Goal: Task Accomplishment & Management: Manage account settings

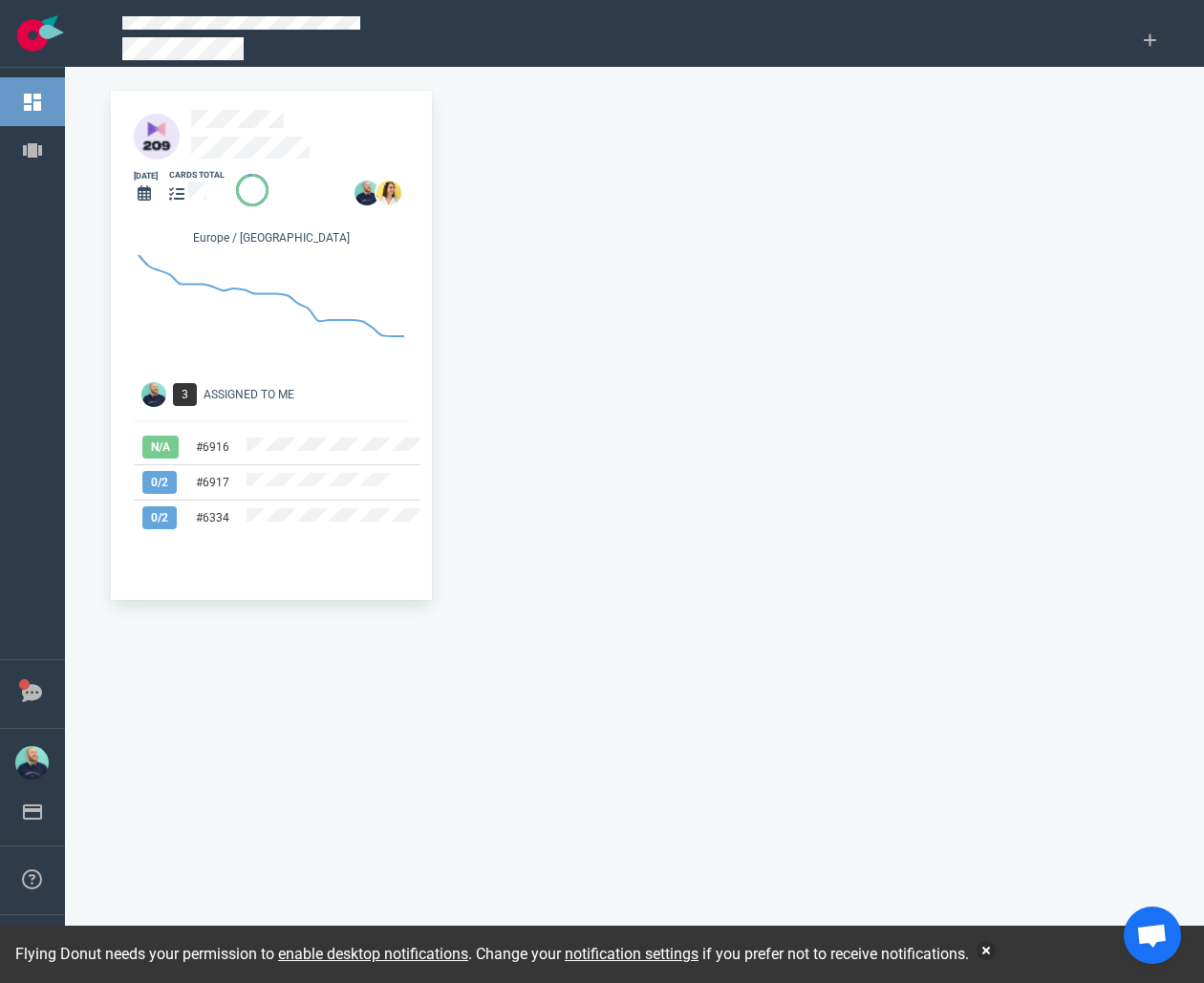
click at [251, 168] on div at bounding box center [289, 187] width 129 height 39
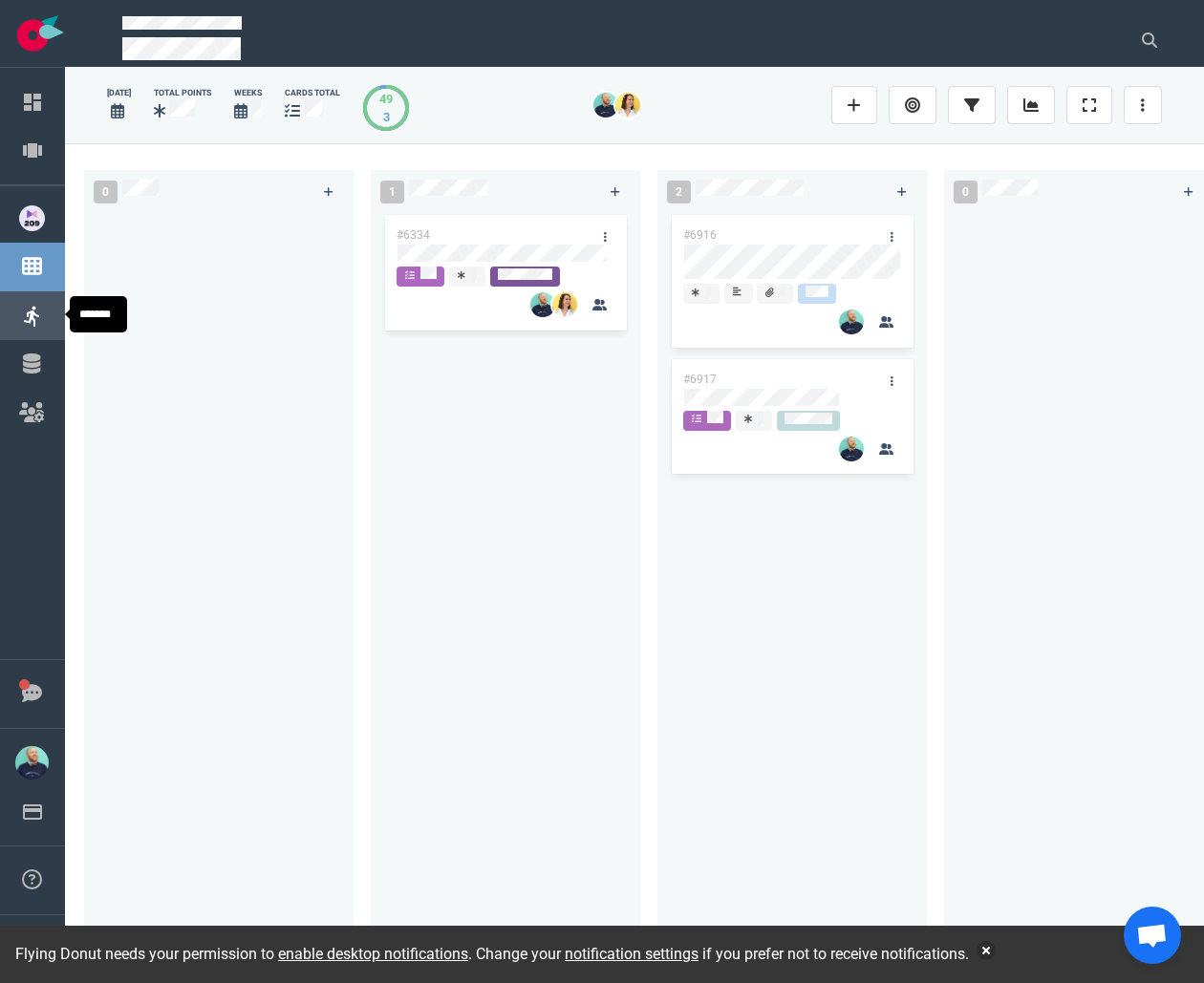
click at [59, 306] on link "Sprints" at bounding box center [81, 314] width 45 height 17
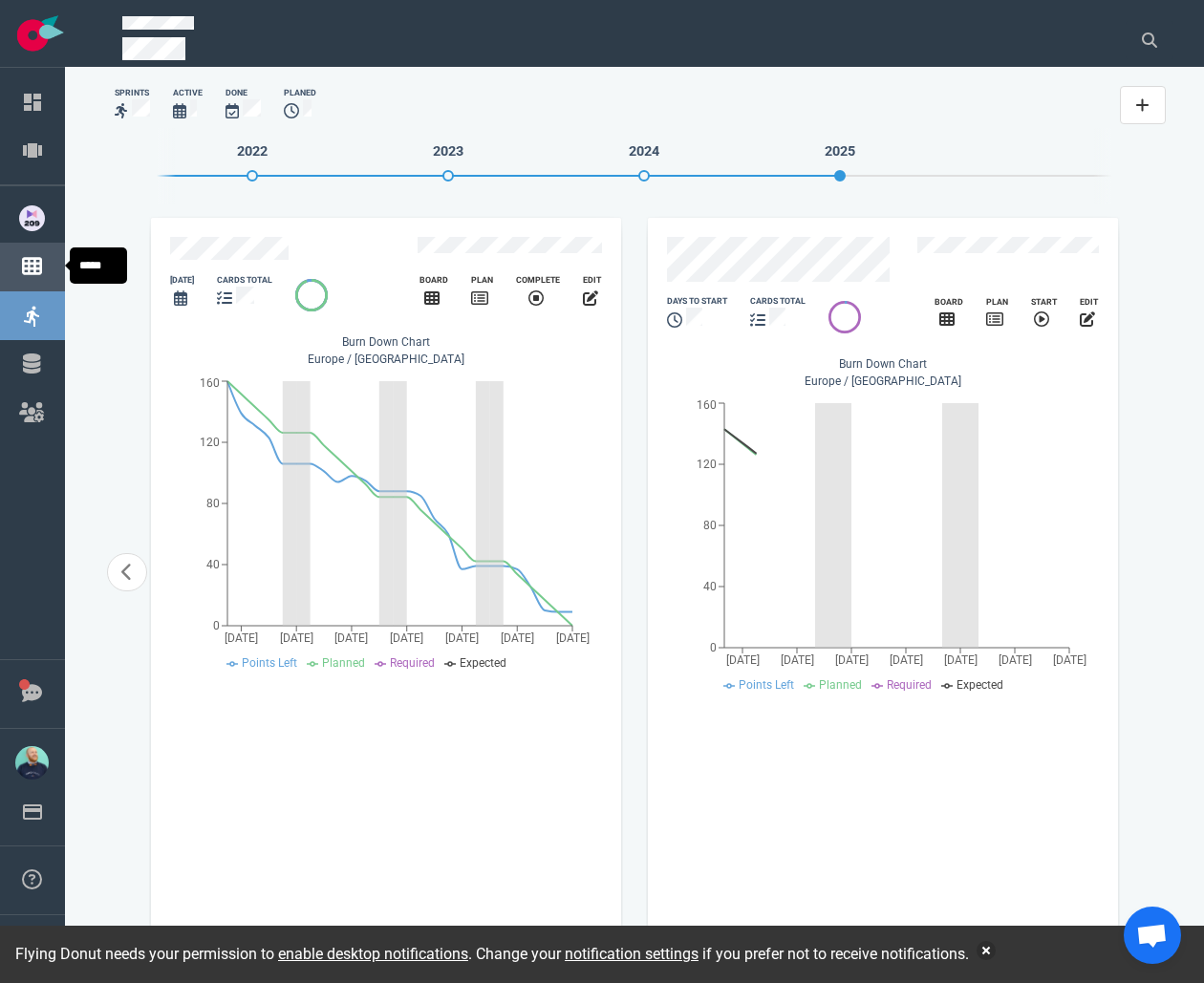
click at [59, 259] on link "Board" at bounding box center [77, 265] width 37 height 17
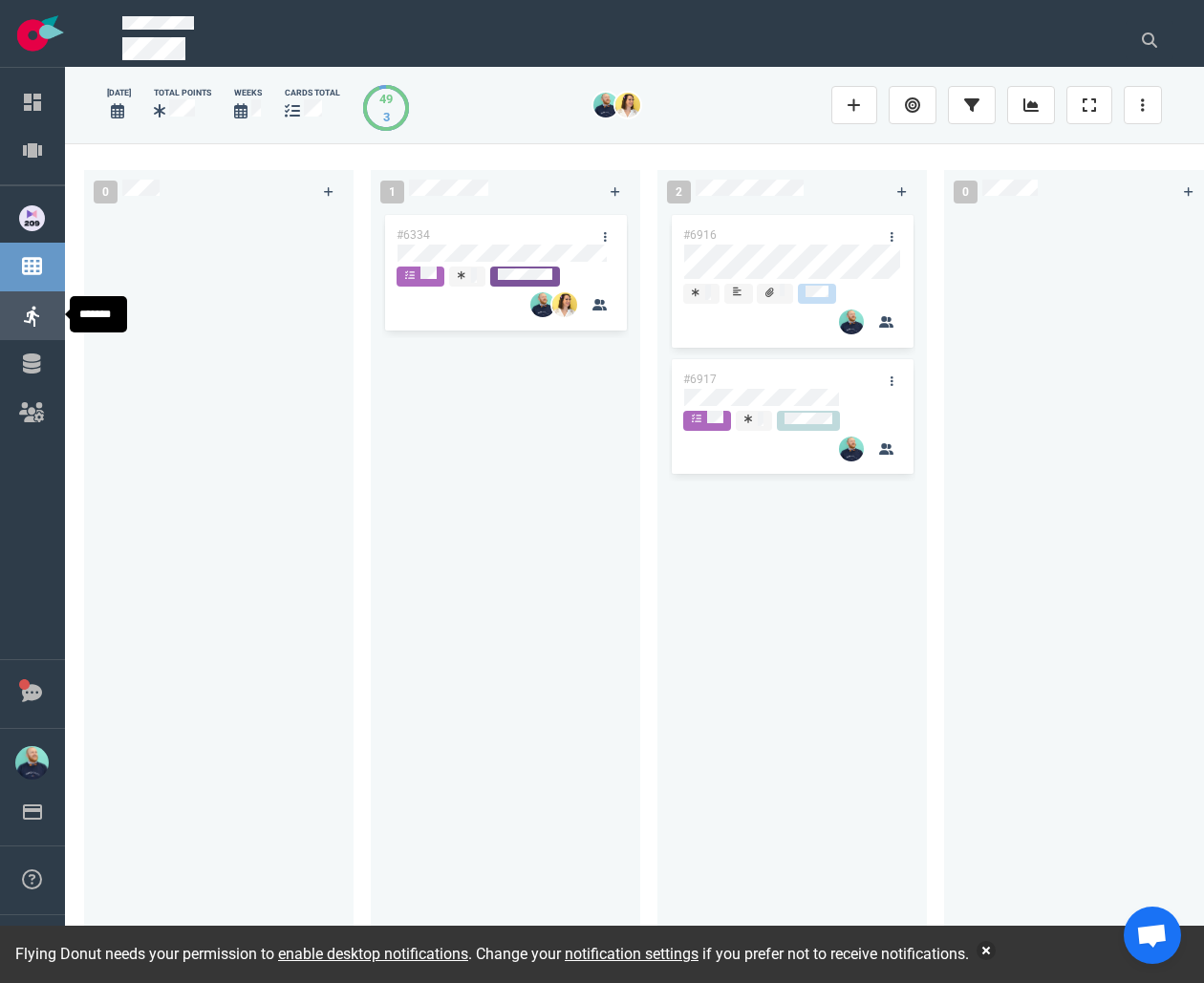
click at [59, 319] on link "Sprints" at bounding box center [81, 314] width 45 height 17
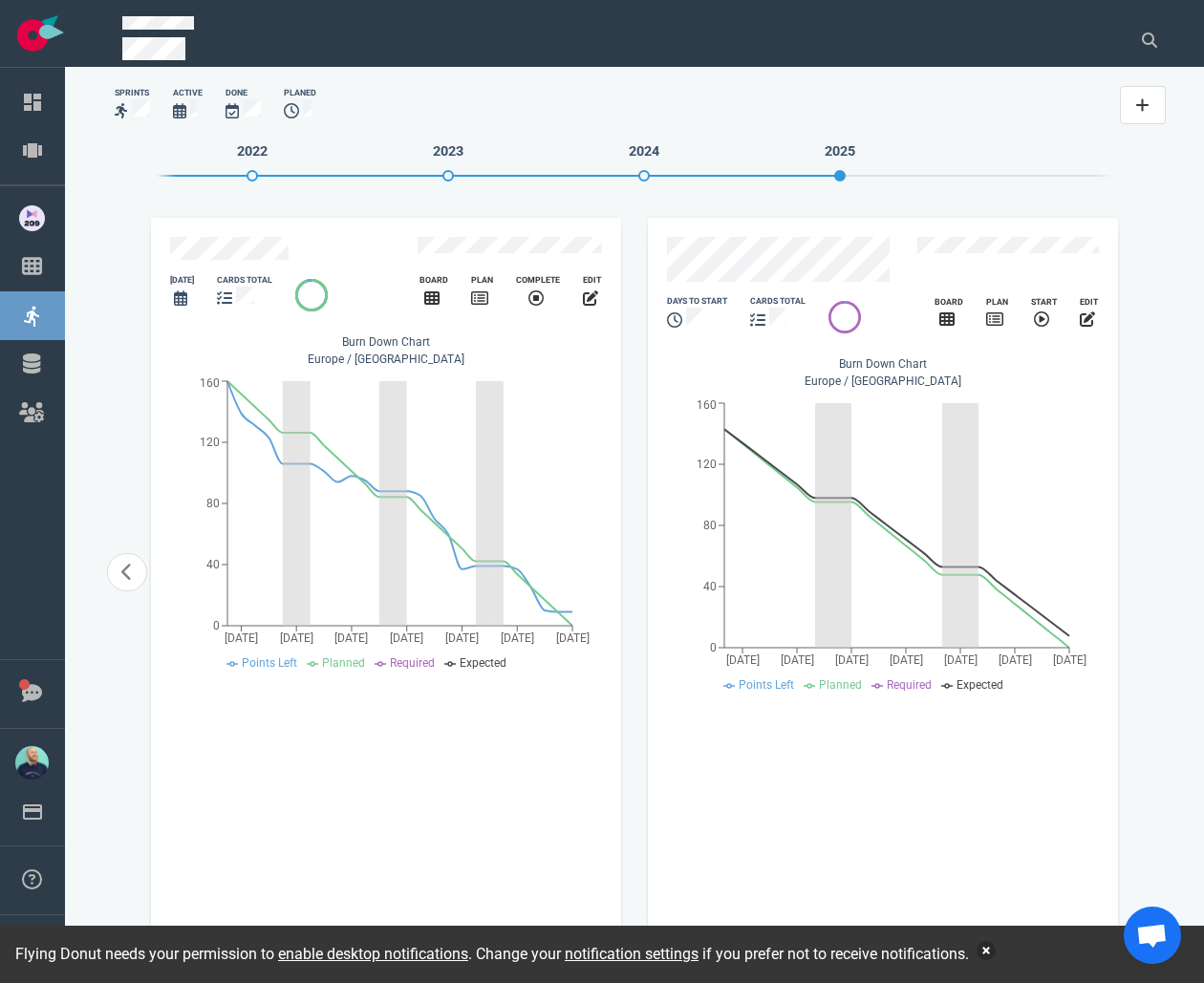
click at [995, 946] on button "button" at bounding box center [985, 949] width 19 height 19
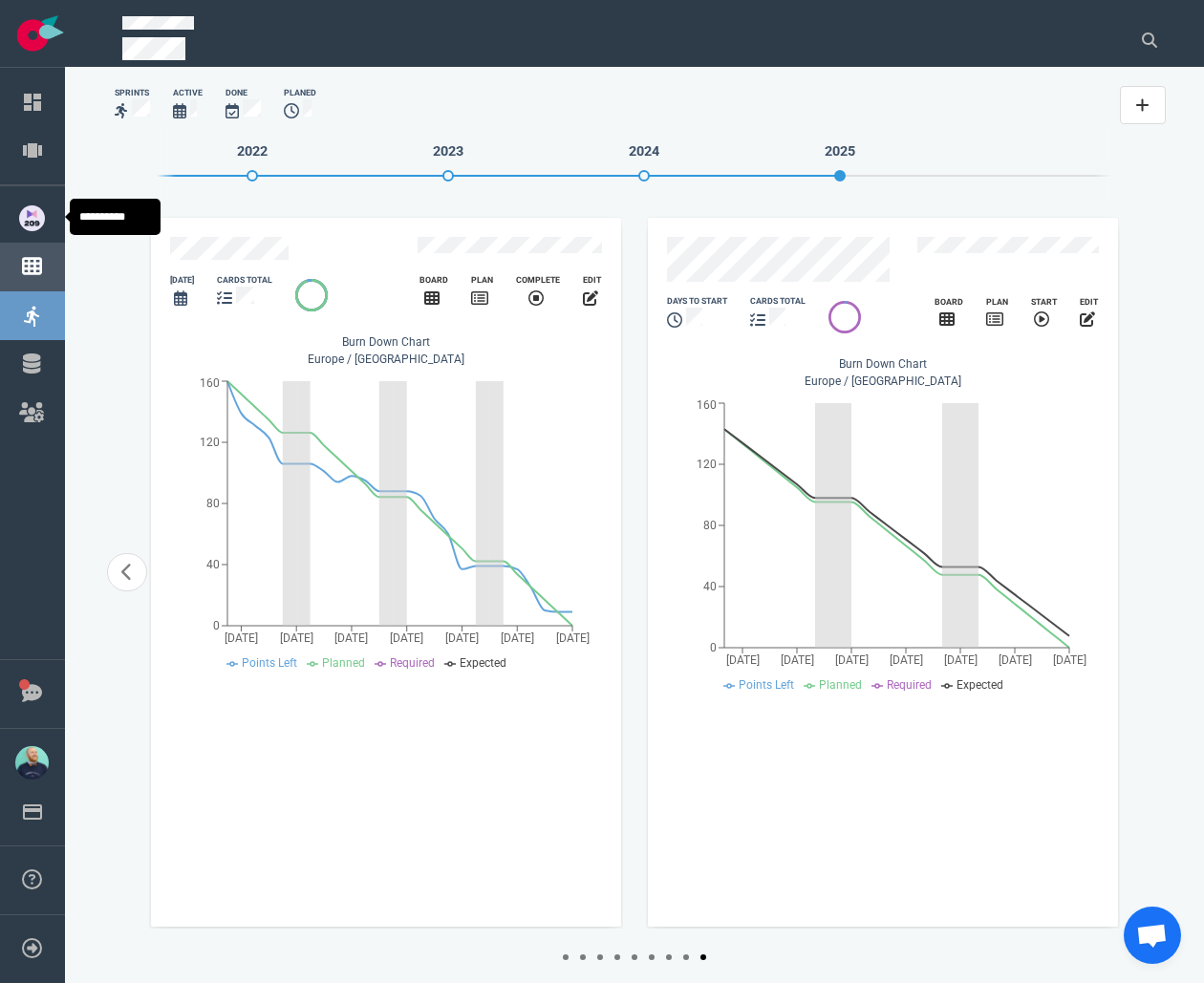
click at [59, 259] on link "Board" at bounding box center [77, 265] width 37 height 17
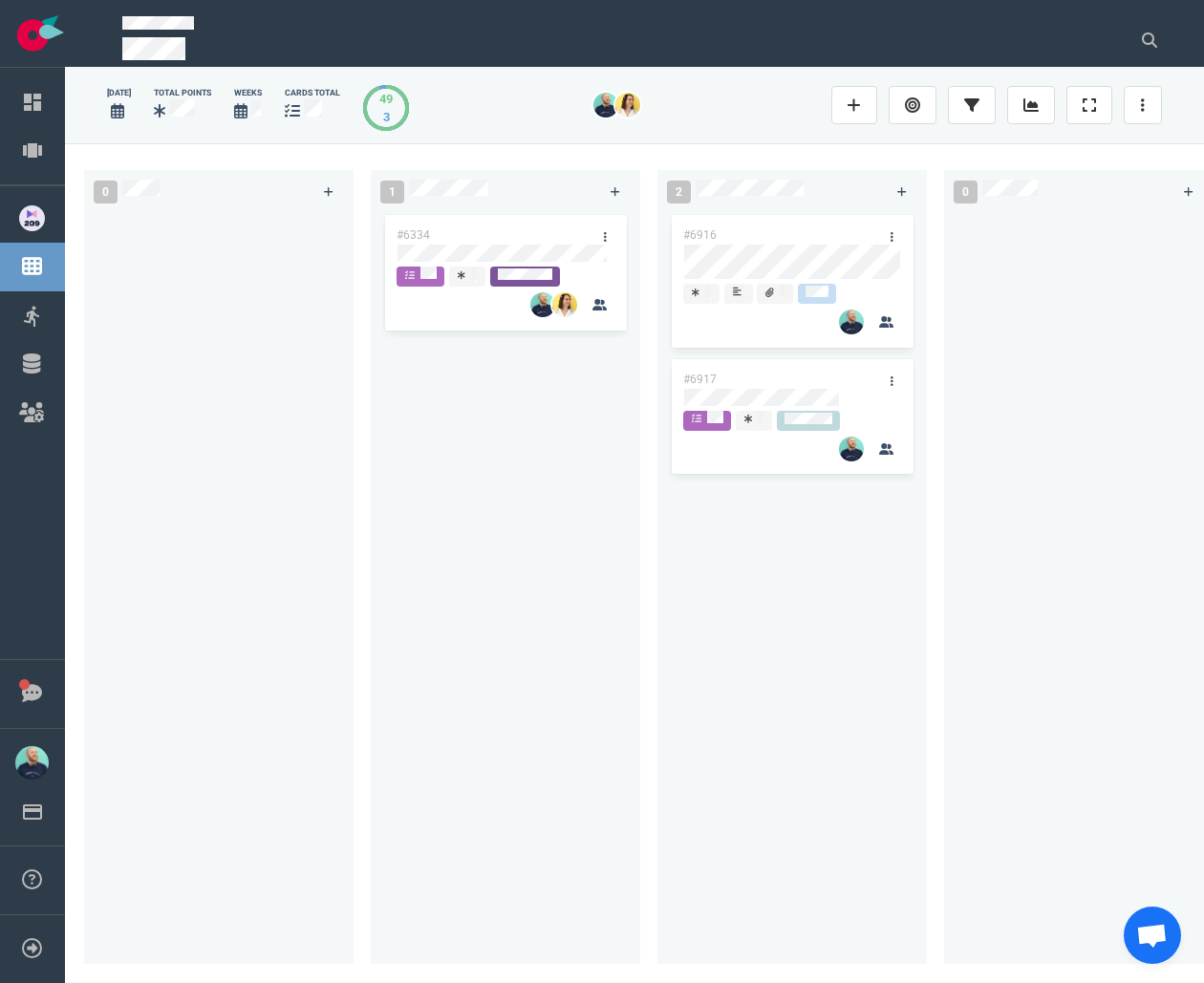
click at [508, 229] on div "#6334" at bounding box center [487, 235] width 205 height 40
click at [505, 241] on div "#6334" at bounding box center [487, 235] width 205 height 40
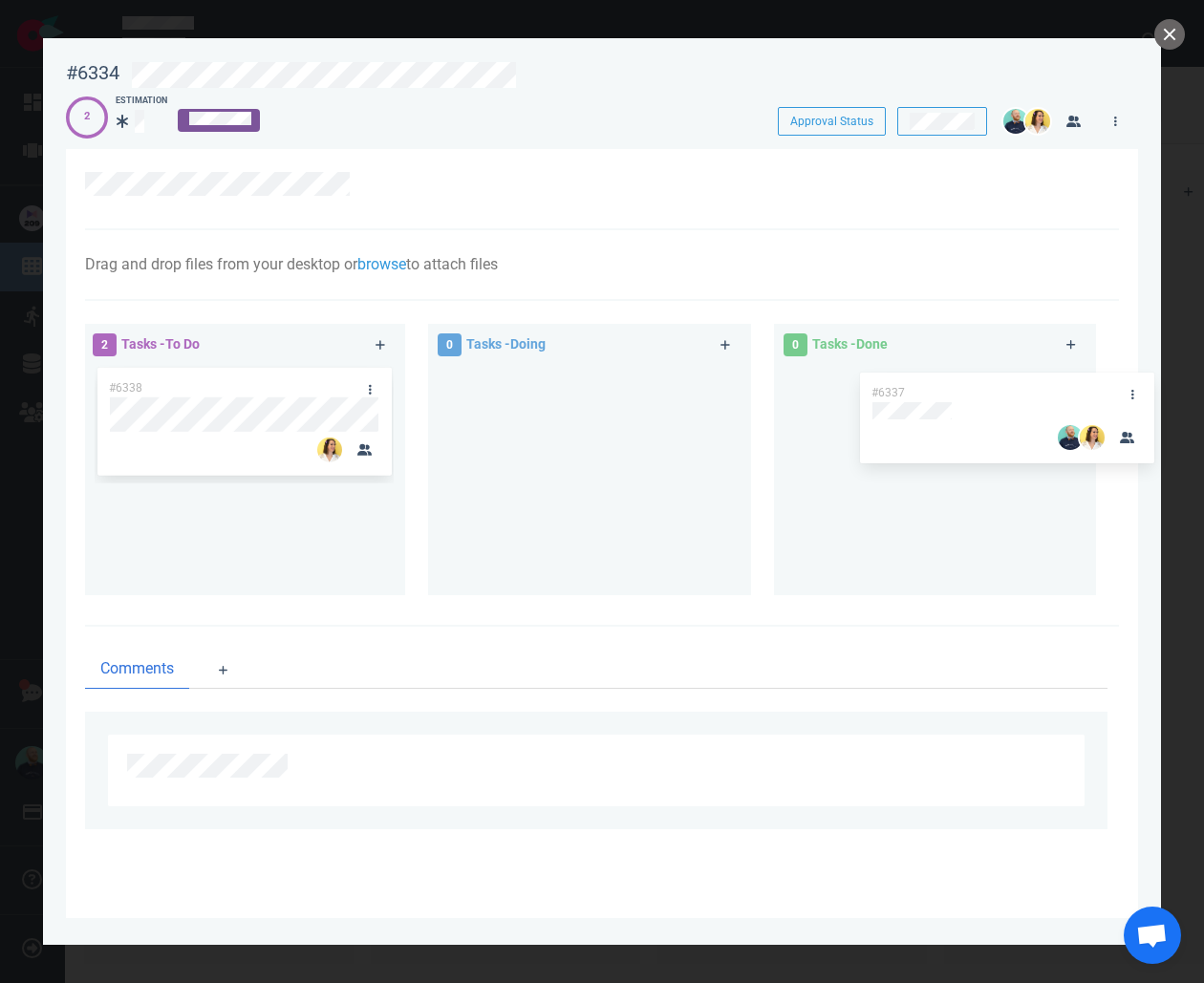
drag, startPoint x: 238, startPoint y: 384, endPoint x: 988, endPoint y: 391, distance: 750.0
click at [988, 391] on div "2 Tasks - To Do #6337 #6338 #6337 0 Tasks - Doing 0 Tasks - Done" at bounding box center [596, 462] width 1045 height 301
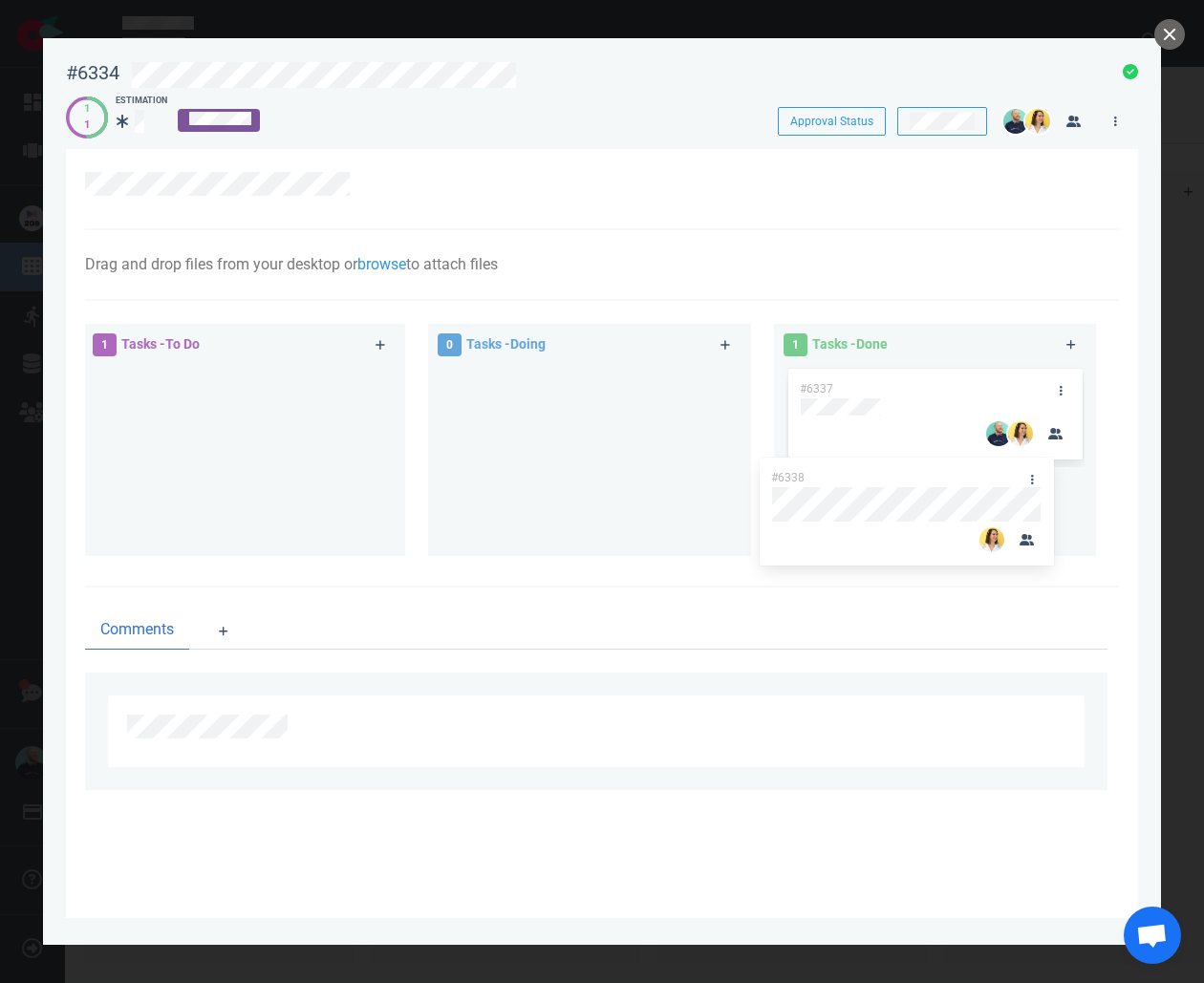
drag, startPoint x: 372, startPoint y: 383, endPoint x: 939, endPoint y: 472, distance: 573.9
click at [939, 472] on div "1 Tasks - To Do #6338 #6338 0 Tasks - Doing 1 Tasks - Done #6337" at bounding box center [596, 442] width 1045 height 261
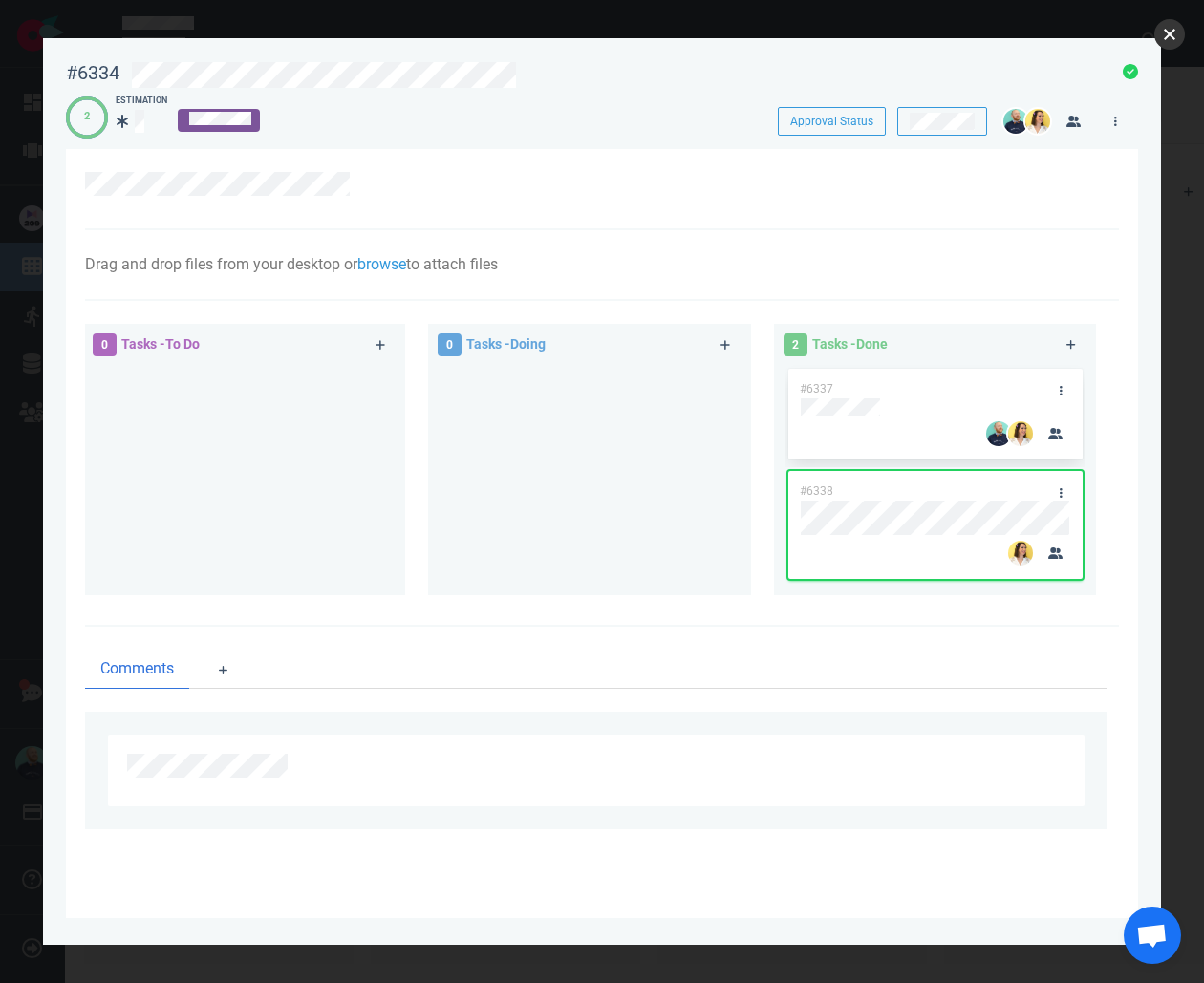
click at [1165, 34] on button "close" at bounding box center [1169, 34] width 31 height 31
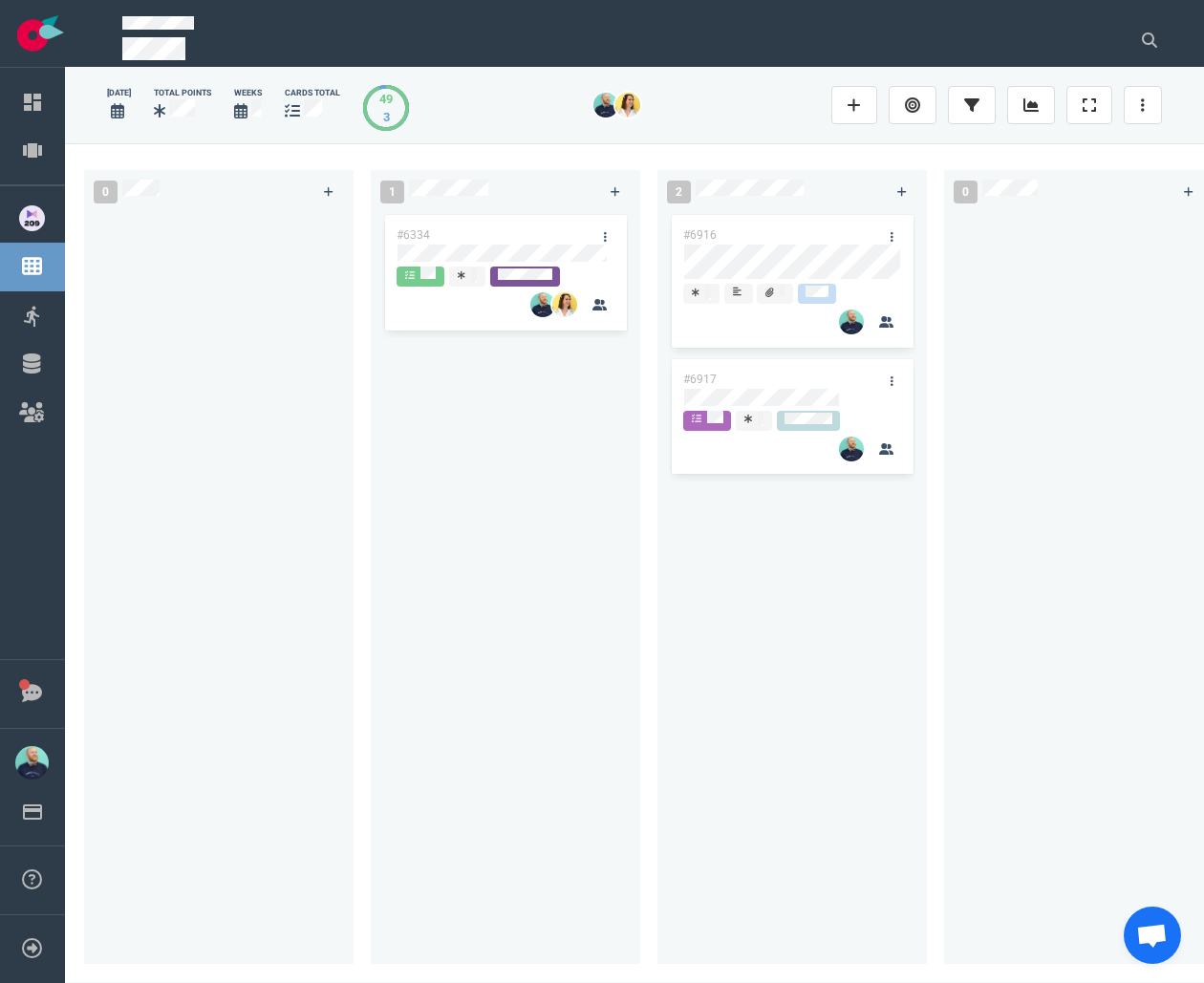
click at [333, 466] on div at bounding box center [219, 575] width 247 height 731
click at [59, 315] on link "Sprints" at bounding box center [81, 314] width 45 height 17
